Goal: Find specific page/section: Find specific page/section

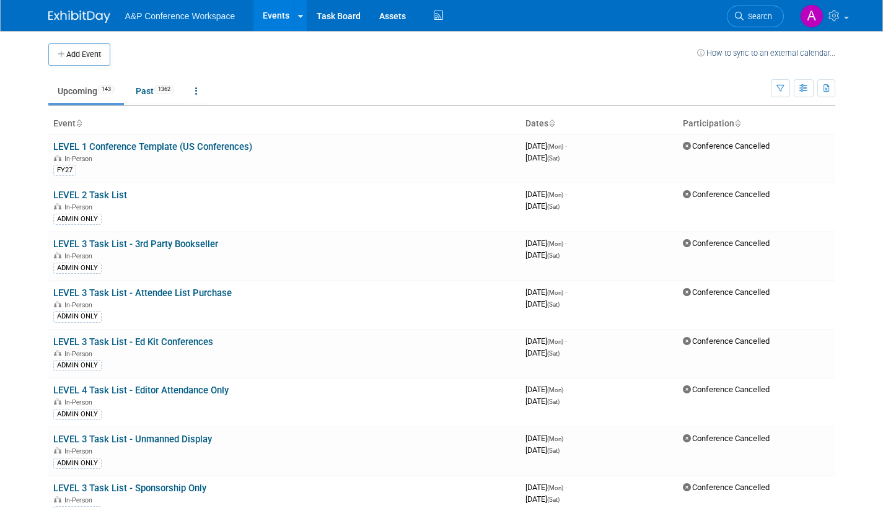
click at [759, 17] on span "Search" at bounding box center [758, 16] width 29 height 9
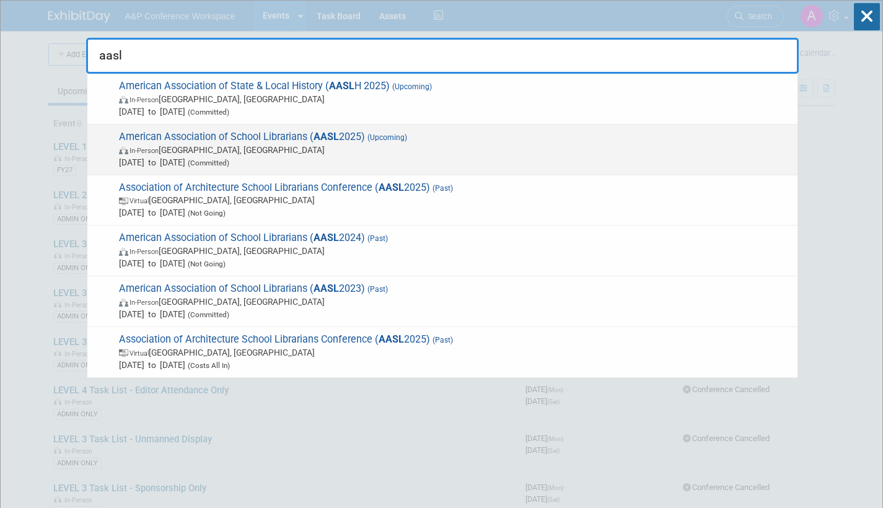
type input "aasl"
click at [322, 153] on span "In-Person [GEOGRAPHIC_DATA], [GEOGRAPHIC_DATA]" at bounding box center [455, 150] width 672 height 12
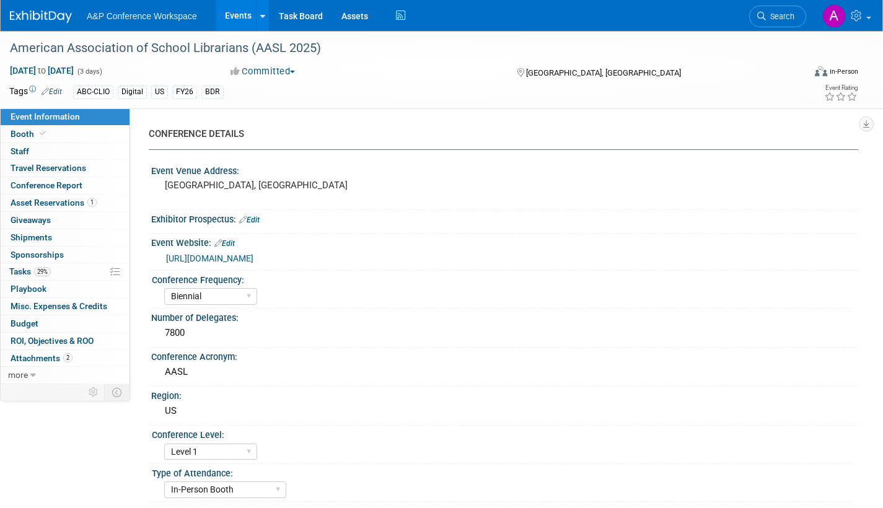
select select "Biennial"
select select "Level 1"
select select "In-Person Booth"
select select "Schools"
select select "Bloomsbury Digital Resources"
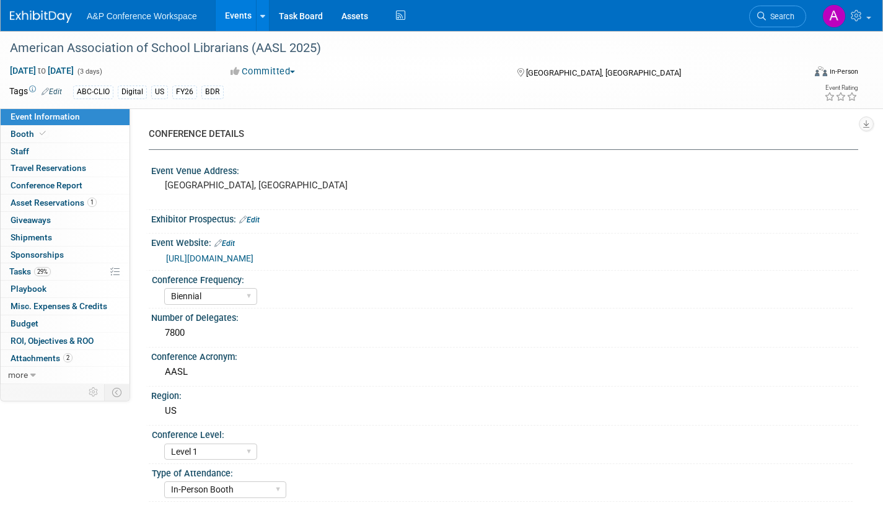
select select "Anne Weston"
select select "Mark Strong"
select select "Veronica Dove"
select select "BDR Product Awareness and Trial Generation​"
